Goal: Transaction & Acquisition: Purchase product/service

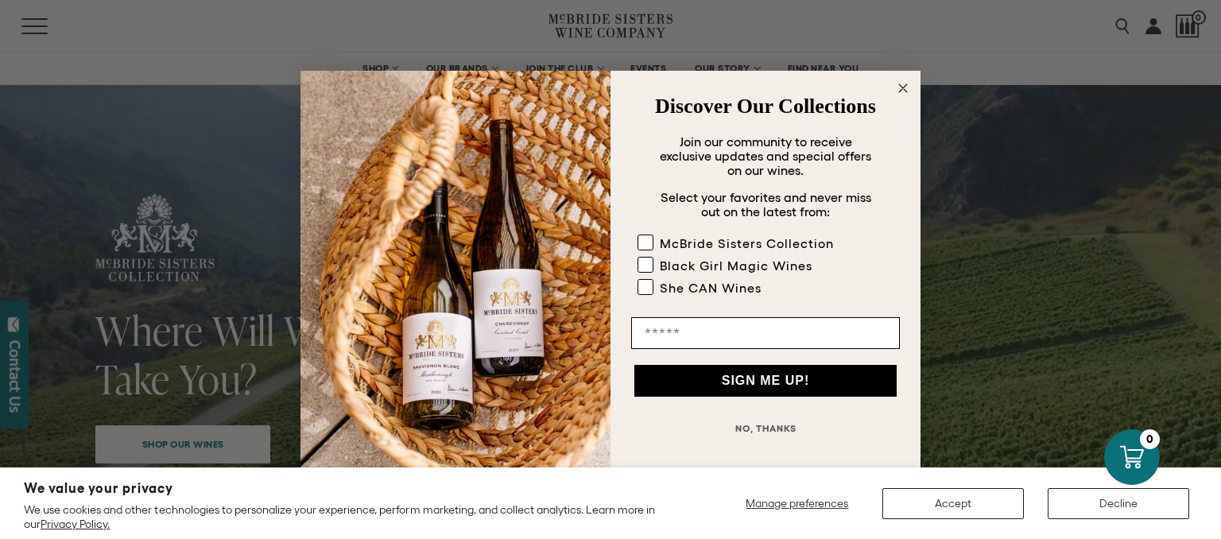
click at [905, 86] on icon "Close dialog" at bounding box center [903, 88] width 8 height 8
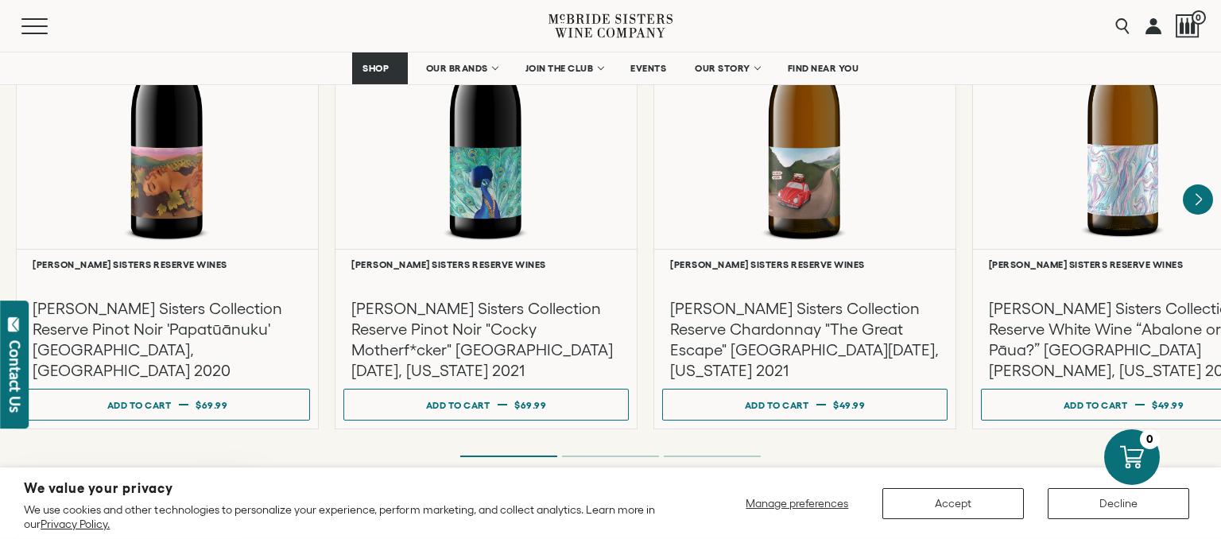
scroll to position [2815, 0]
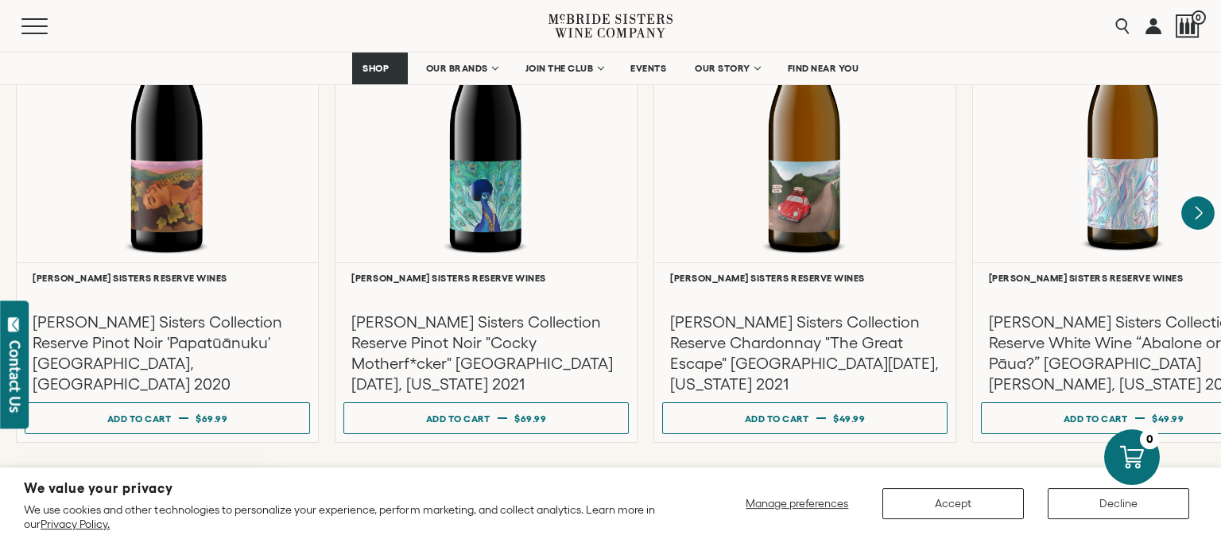
click at [1200, 208] on icon "Next" at bounding box center [1197, 212] width 33 height 33
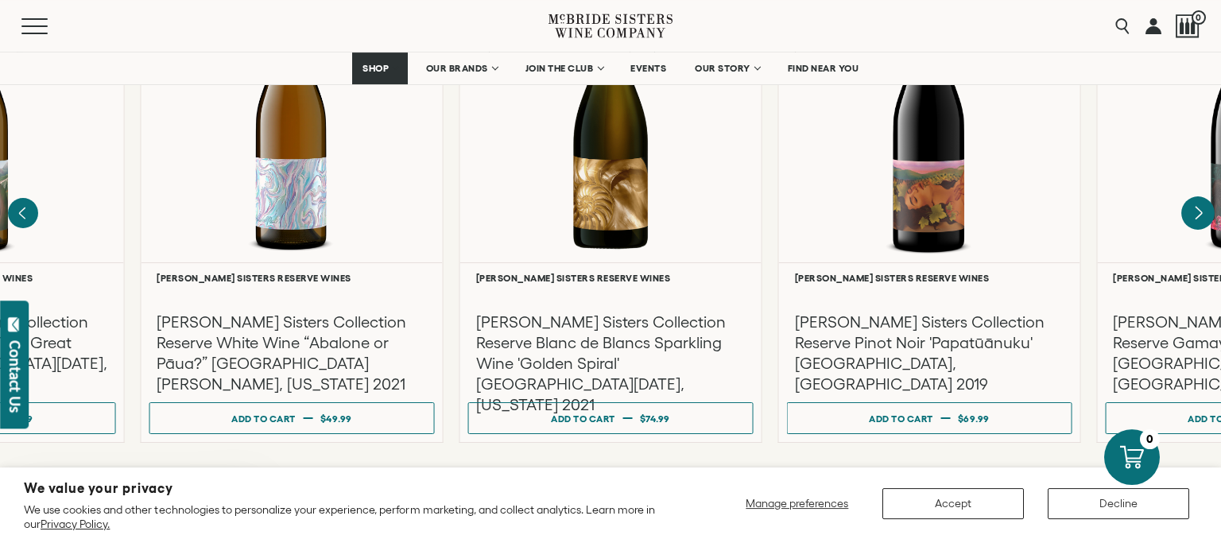
click at [1200, 208] on icon "Next" at bounding box center [1197, 212] width 33 height 33
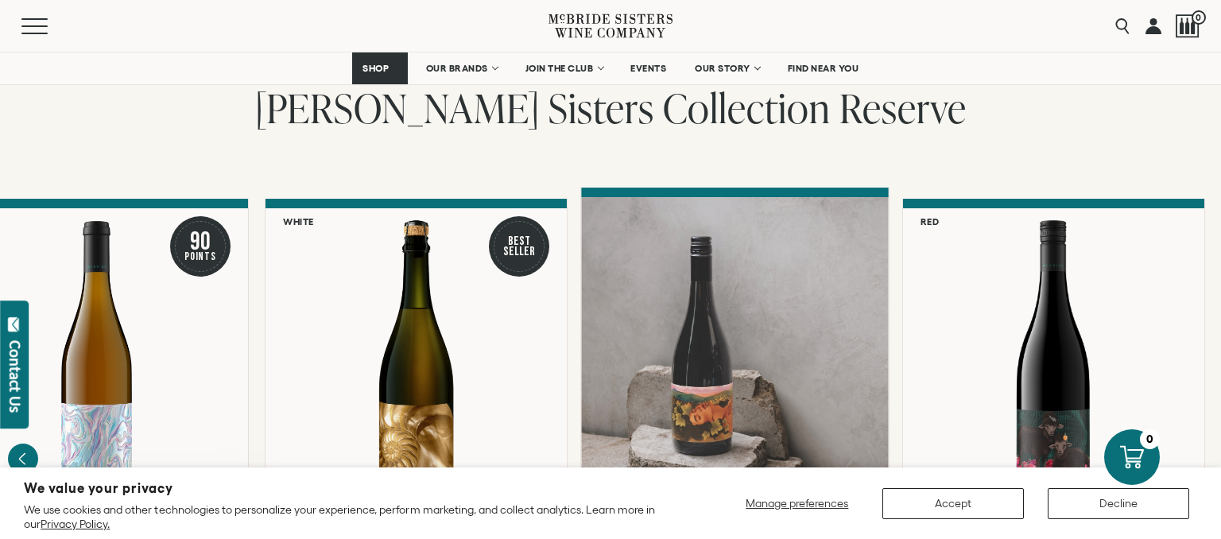
scroll to position [2585, 0]
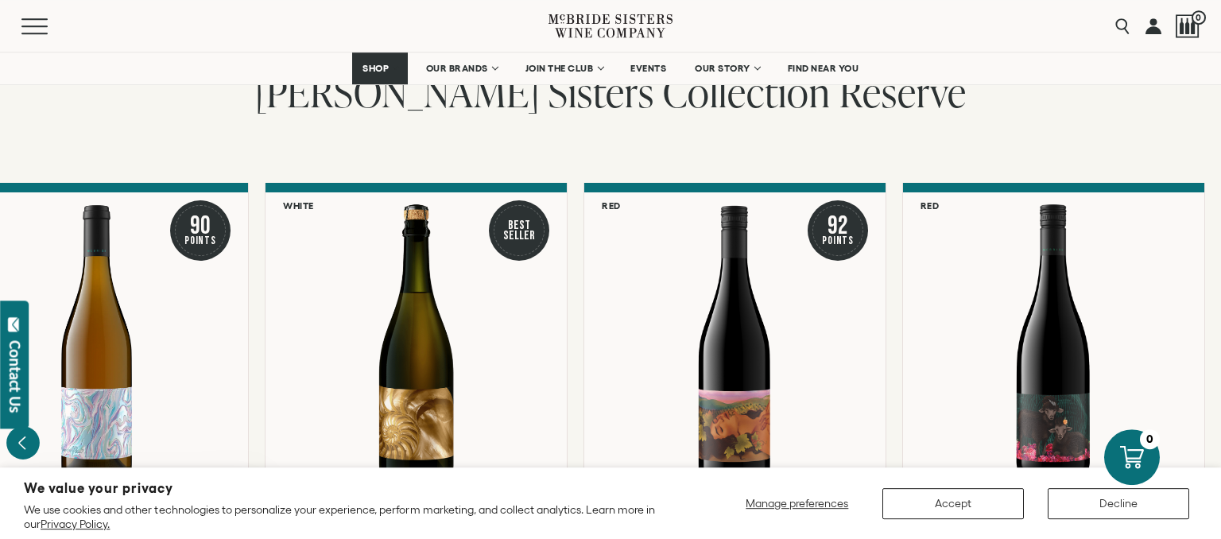
click at [27, 440] on icon "Previous" at bounding box center [22, 442] width 33 height 33
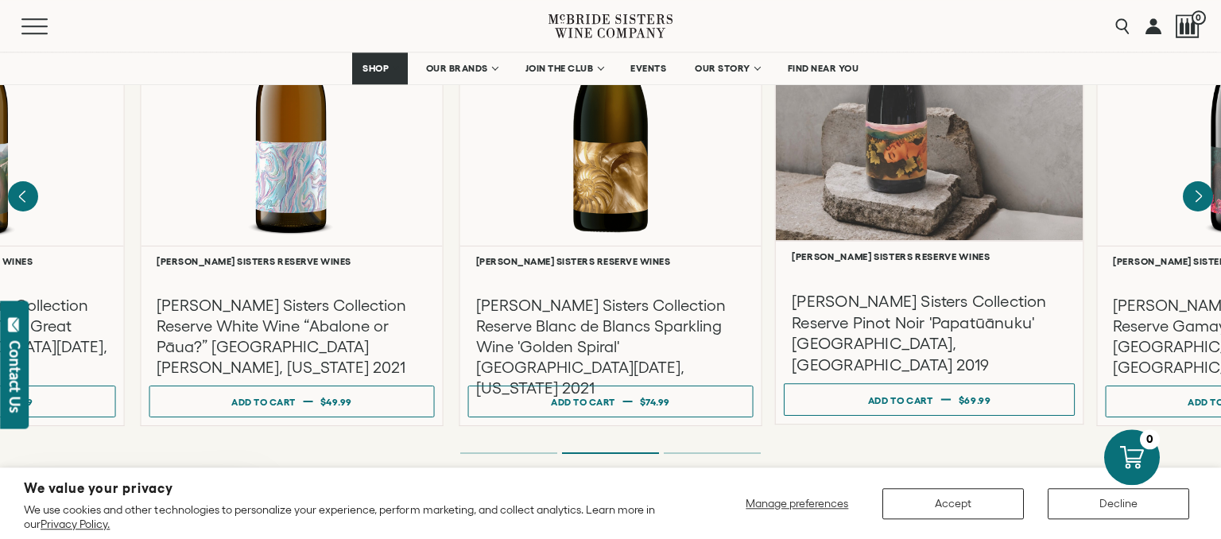
scroll to position [2836, 0]
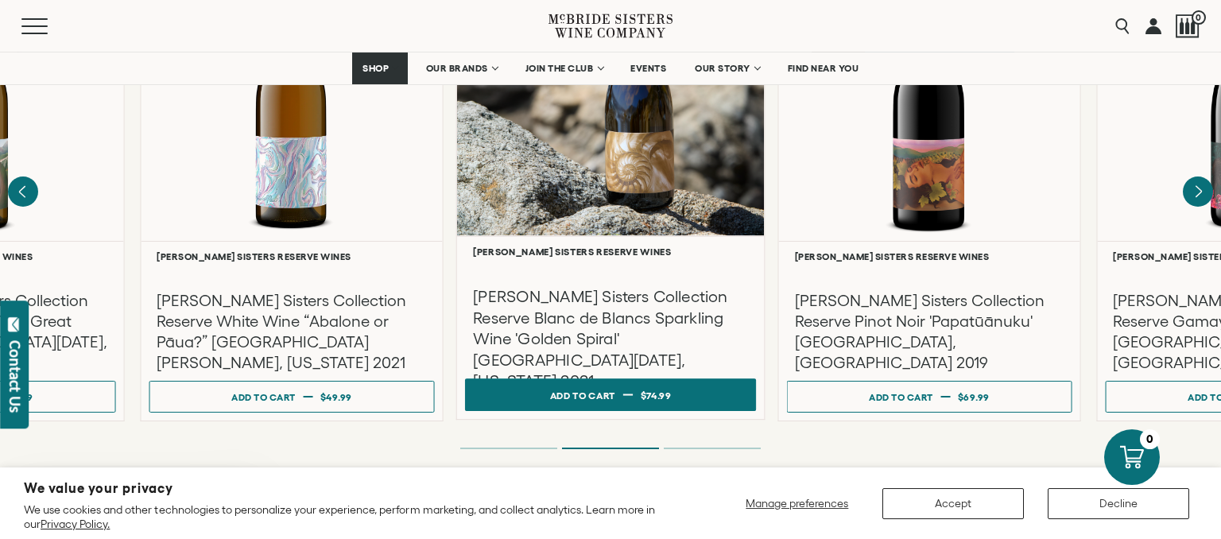
click at [644, 395] on span "$74.99" at bounding box center [656, 394] width 31 height 10
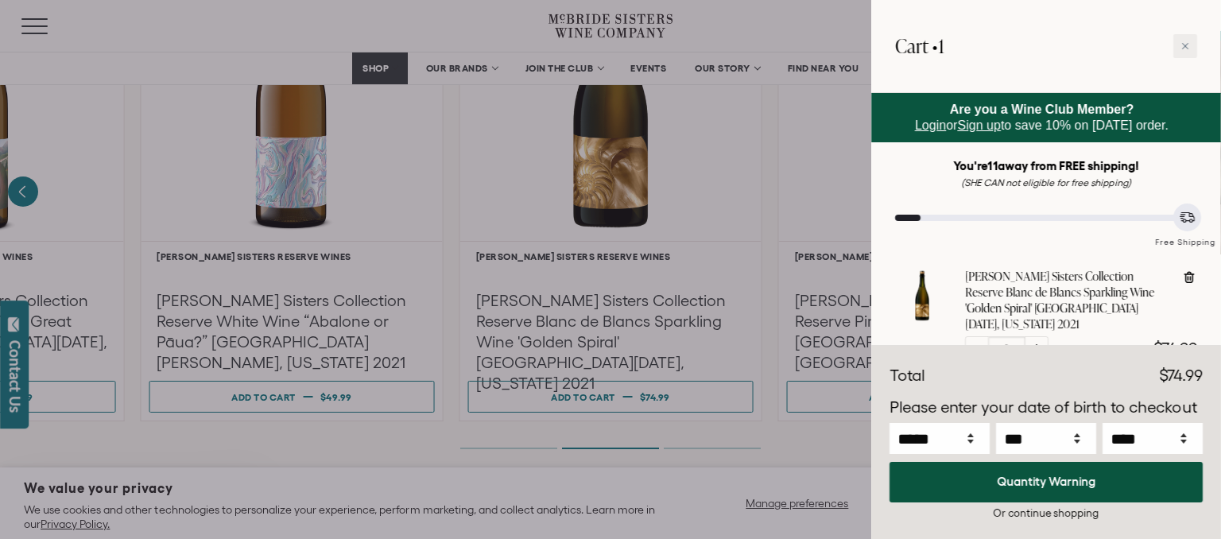
click at [277, 283] on div at bounding box center [610, 269] width 1221 height 539
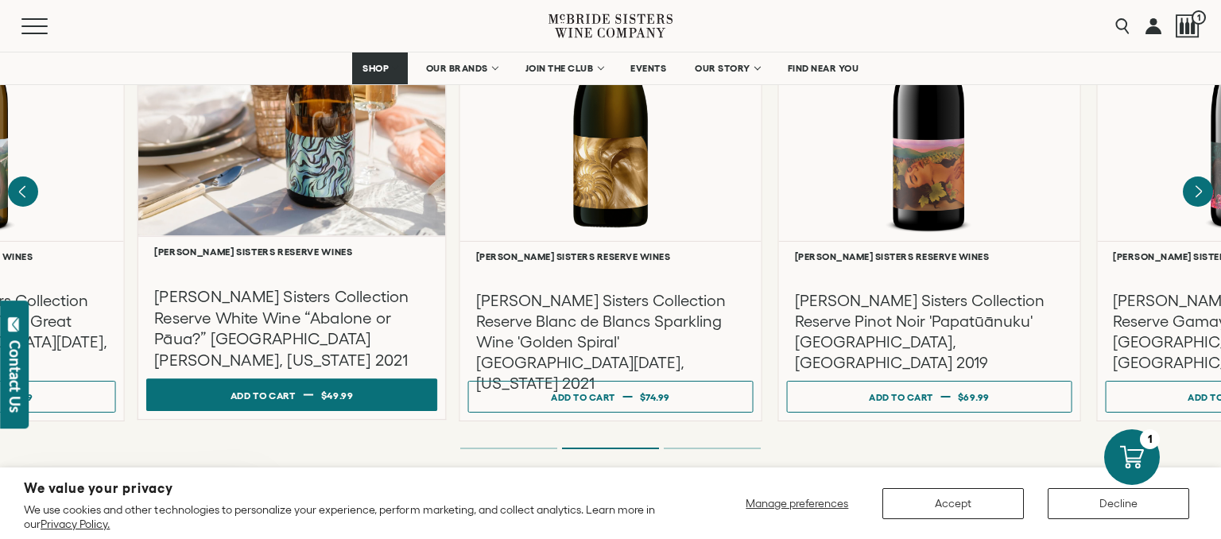
click at [324, 393] on span "$49.99" at bounding box center [337, 394] width 33 height 10
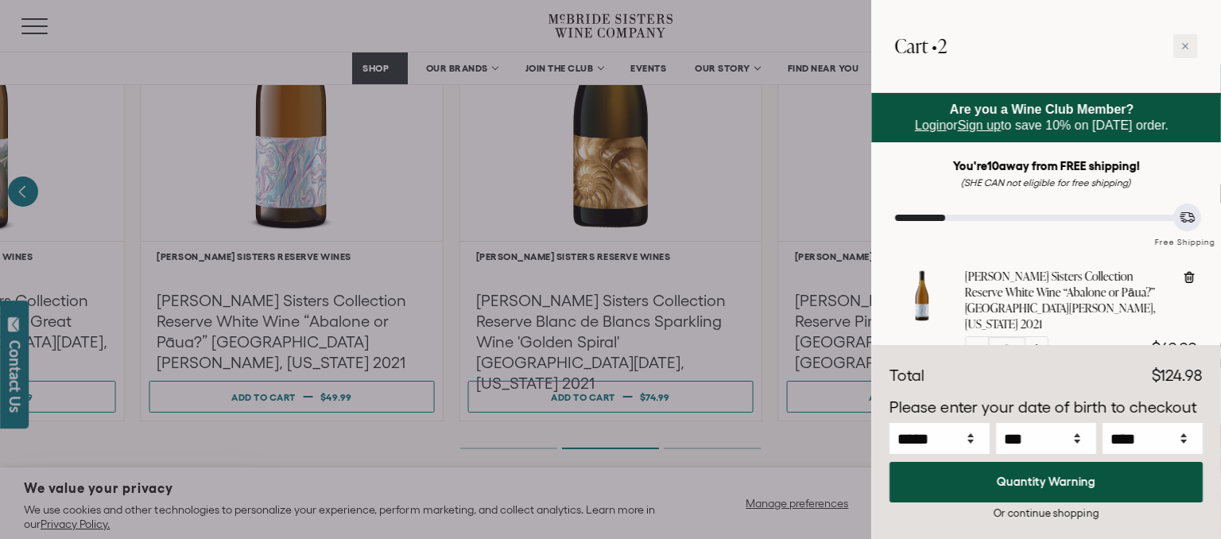
click at [228, 436] on div at bounding box center [610, 269] width 1221 height 539
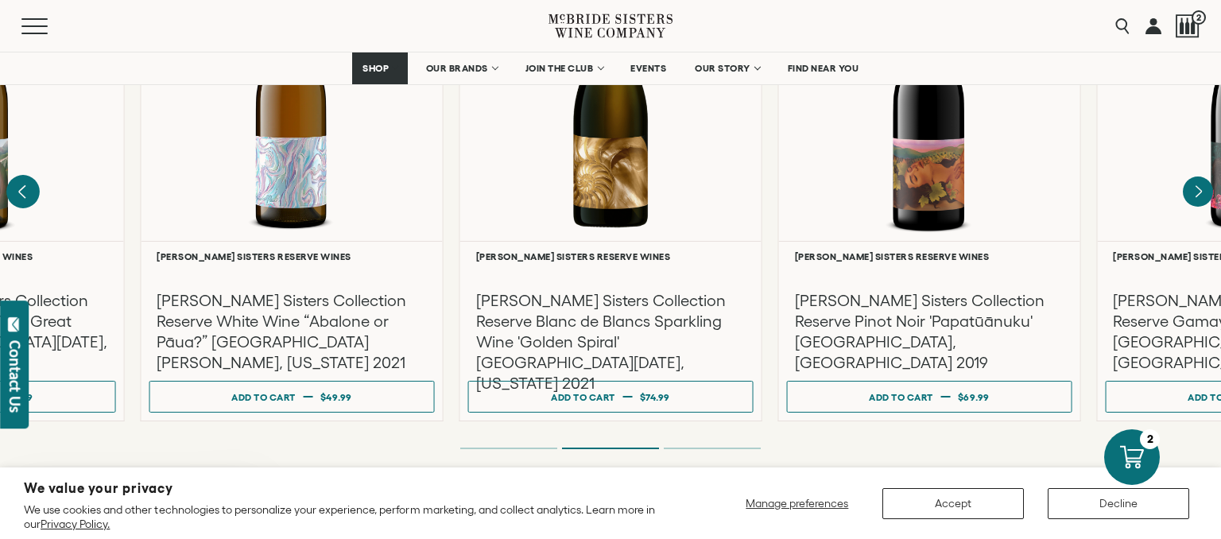
click at [25, 187] on icon "Previous" at bounding box center [22, 191] width 6 height 13
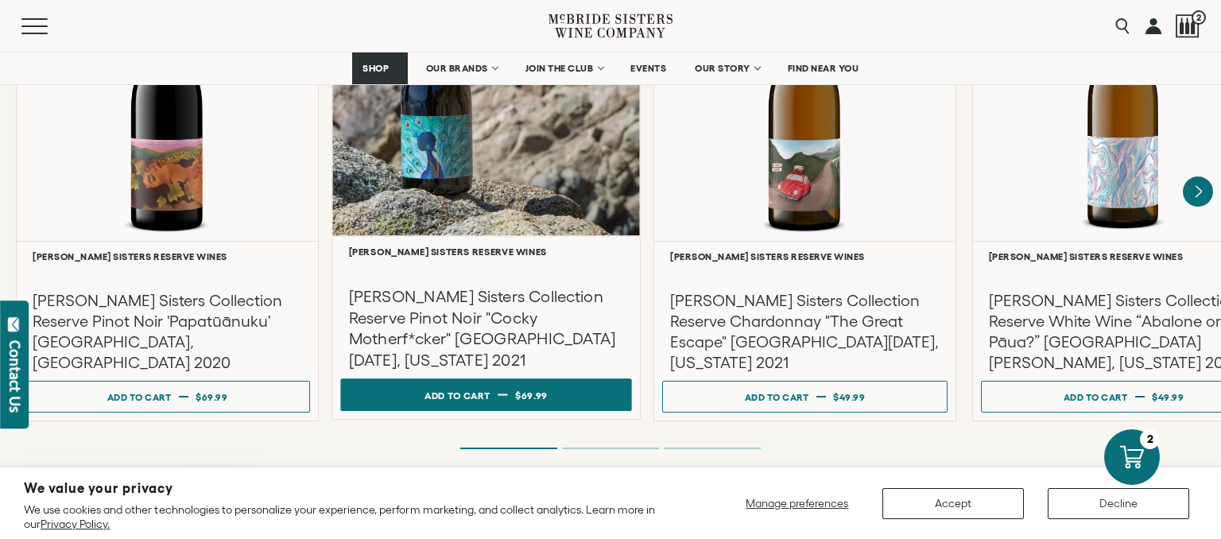
click at [472, 394] on div "Add to cart" at bounding box center [456, 395] width 65 height 24
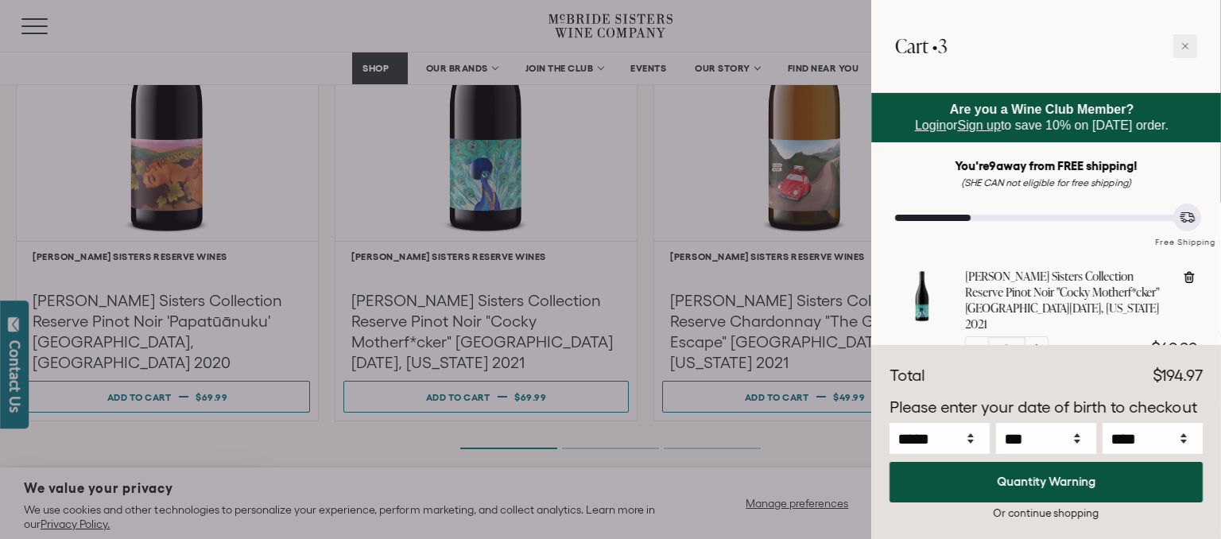
click at [128, 431] on div at bounding box center [610, 269] width 1221 height 539
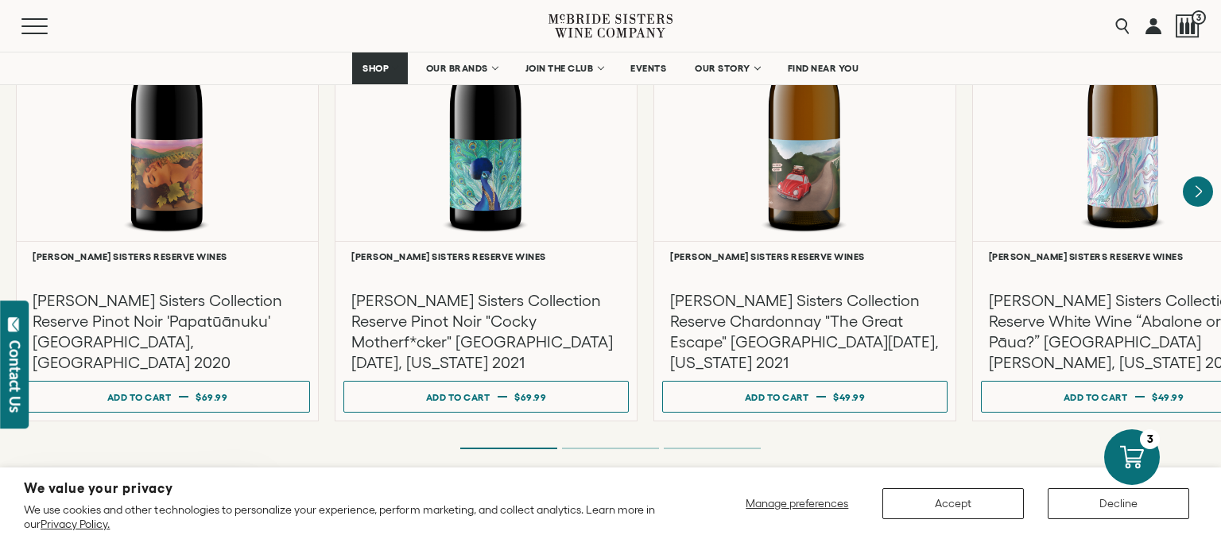
click at [304, 65] on nav "SHOP Sets Reds Whites Rosé Sparkling All Wines OUR BRANDS McBride Sisters Colle…" at bounding box center [610, 68] width 1221 height 32
click at [274, 450] on div "**********" at bounding box center [610, 192] width 1221 height 520
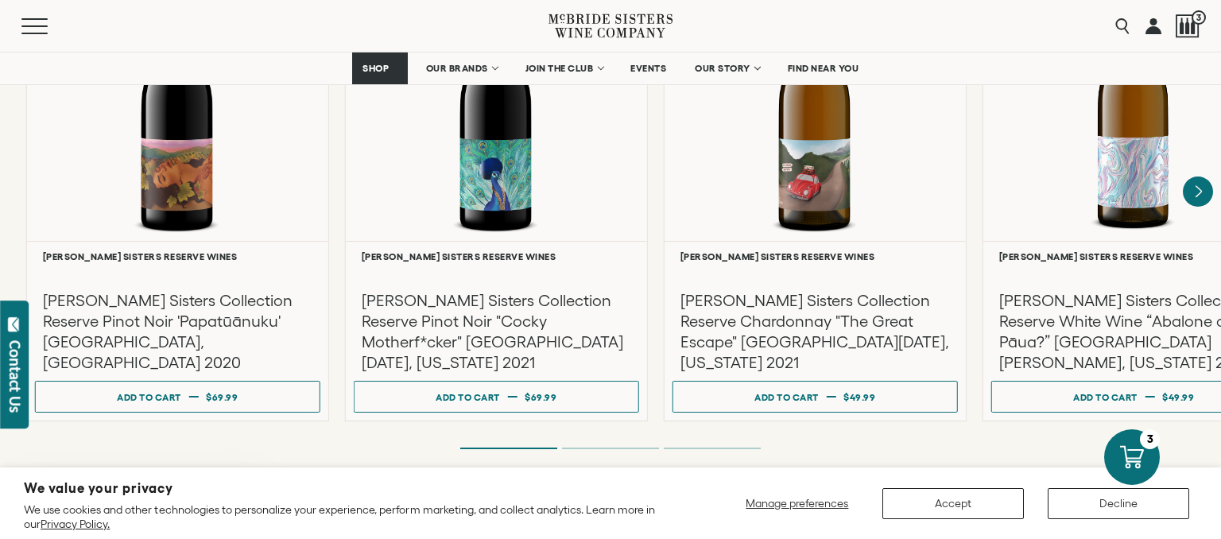
click at [981, 345] on div "**********" at bounding box center [612, 177] width 1221 height 490
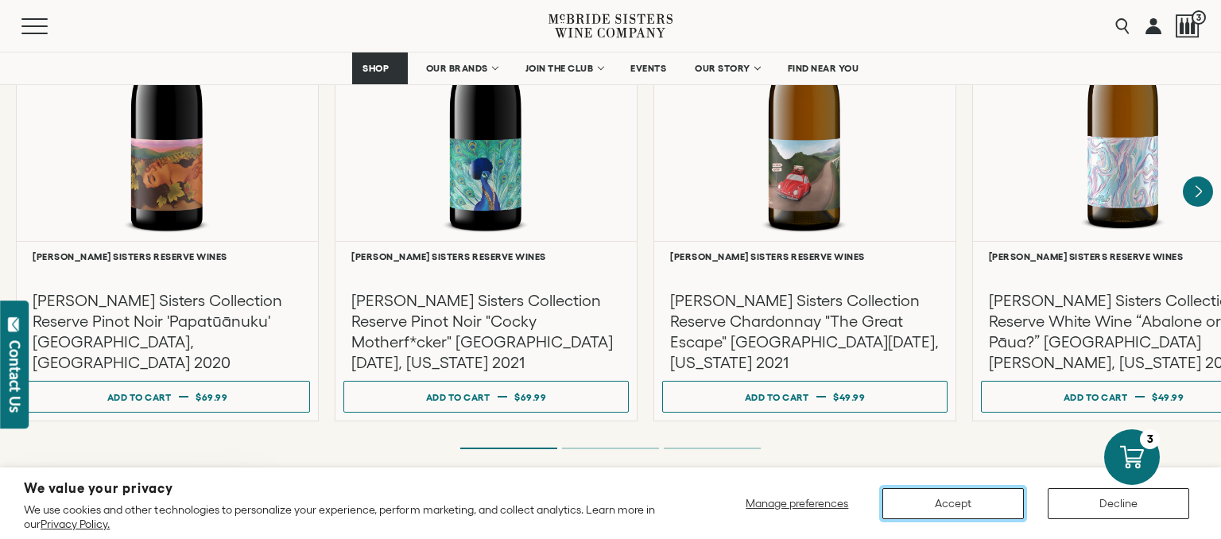
click at [985, 507] on button "Accept" at bounding box center [952, 503] width 141 height 31
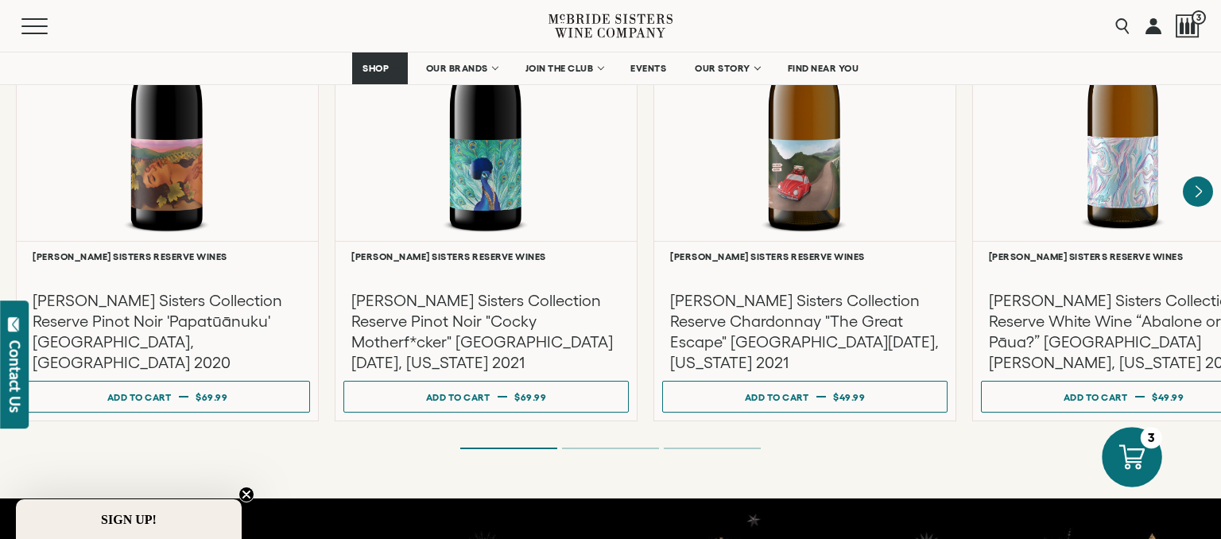
click at [1128, 447] on icon at bounding box center [1131, 456] width 25 height 25
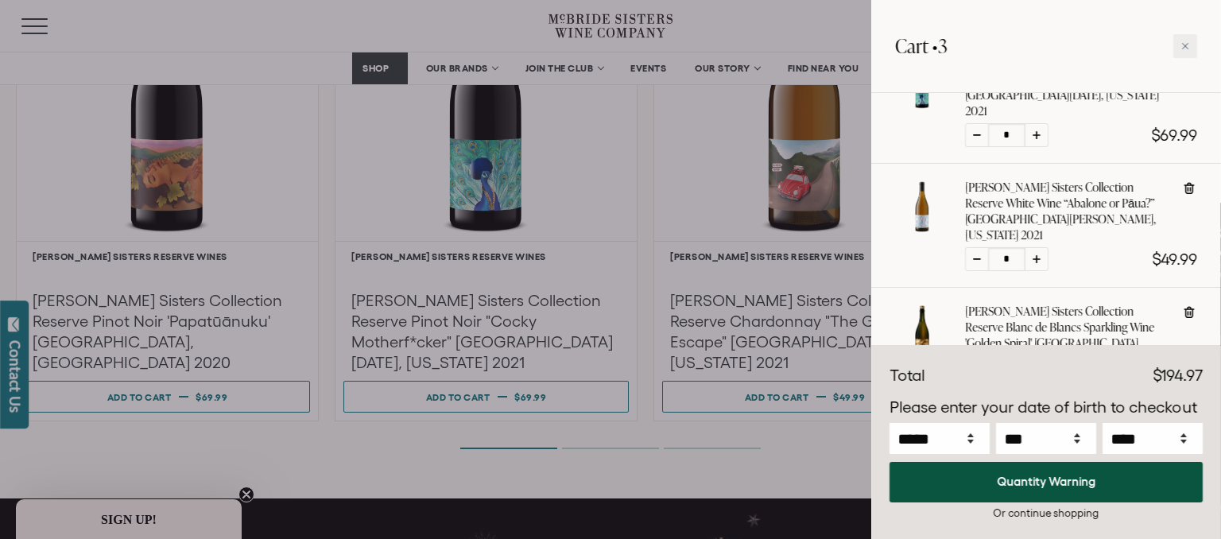
scroll to position [233, 0]
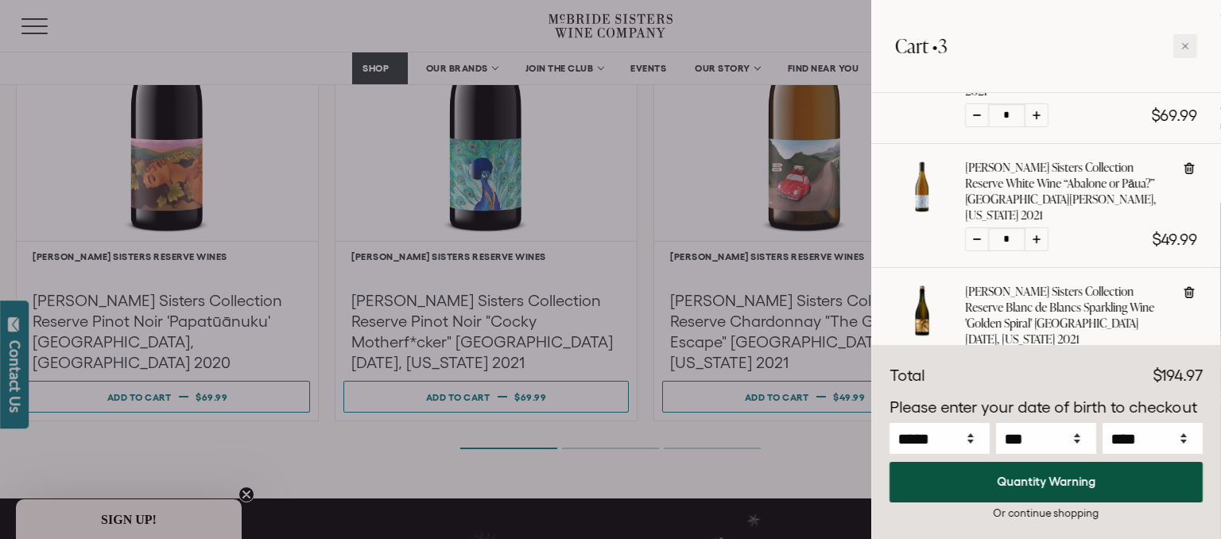
click at [787, 440] on div at bounding box center [610, 269] width 1221 height 539
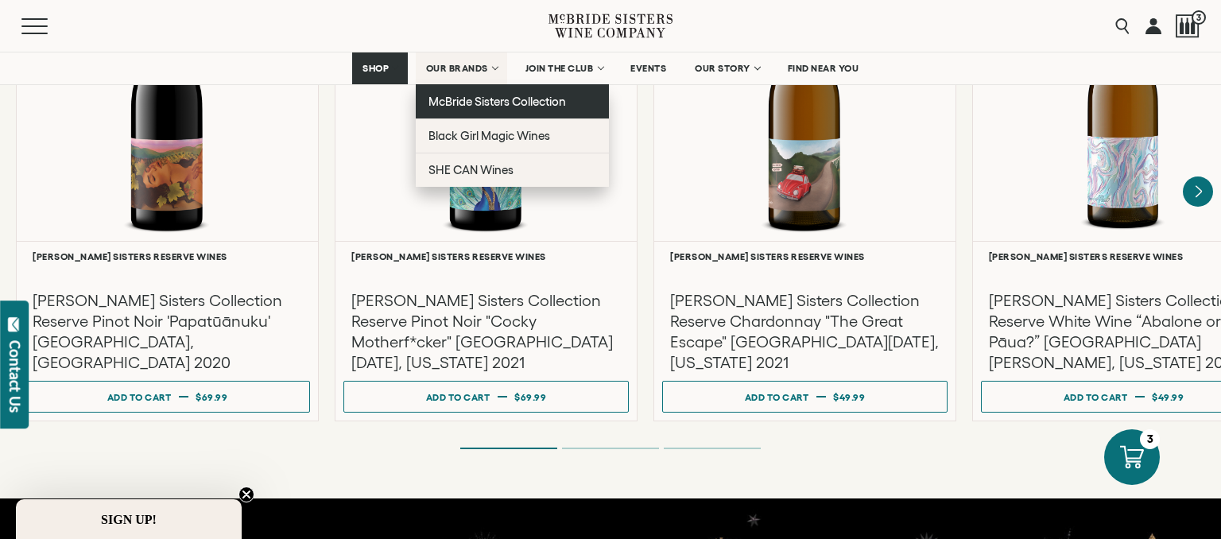
click at [469, 107] on span "McBride Sisters Collection" at bounding box center [497, 102] width 138 height 14
click at [486, 102] on span "McBride Sisters Collection" at bounding box center [497, 102] width 138 height 14
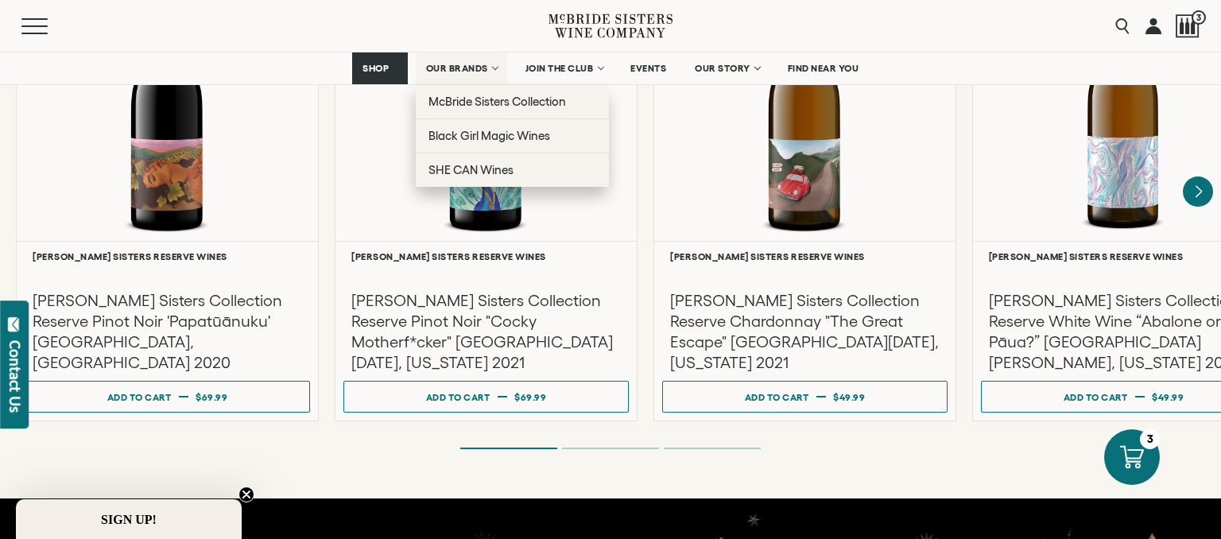
click at [447, 68] on span "OUR BRANDS" at bounding box center [457, 68] width 62 height 11
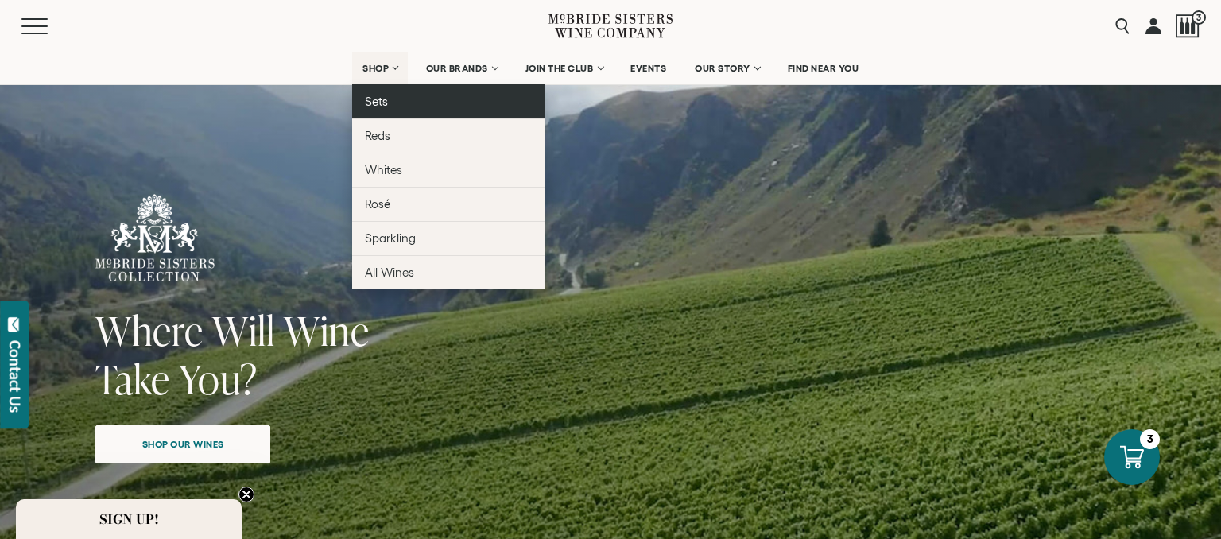
click at [385, 106] on span "Sets" at bounding box center [376, 102] width 23 height 14
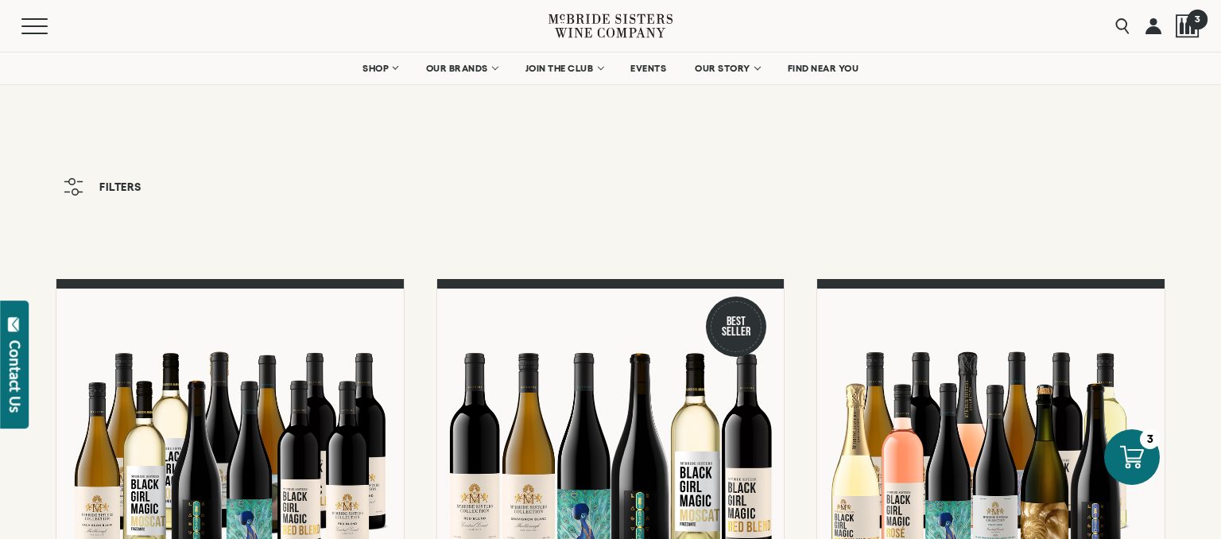
click at [1191, 30] on div at bounding box center [1188, 26] width 24 height 24
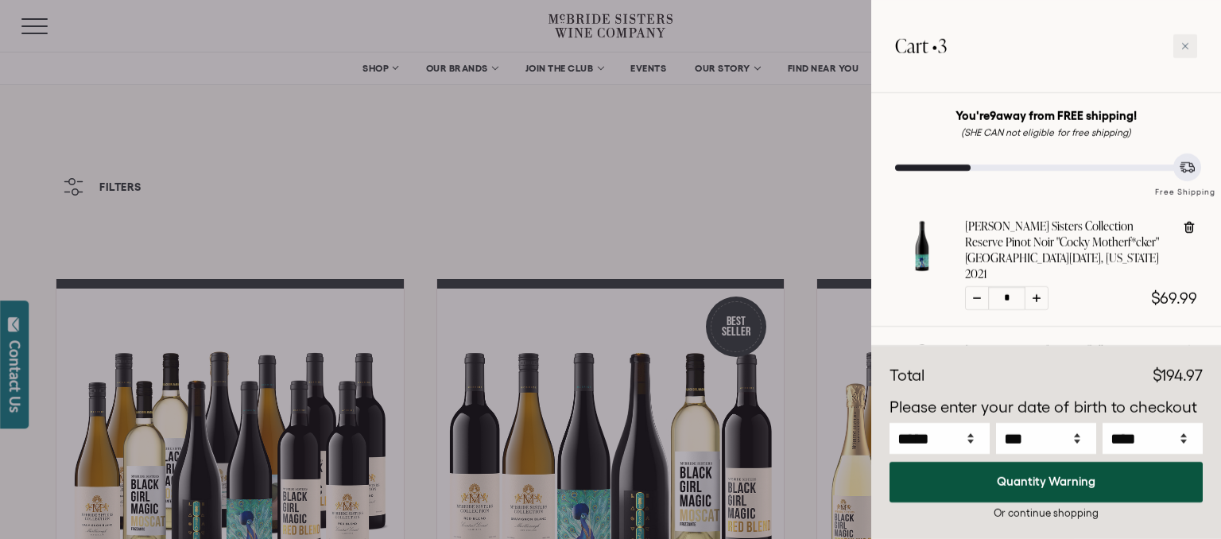
scroll to position [28, 0]
